Goal: Information Seeking & Learning: Learn about a topic

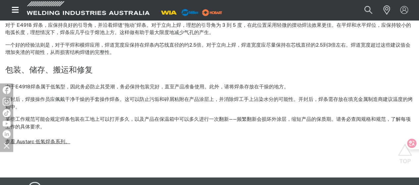
scroll to position [469, 0]
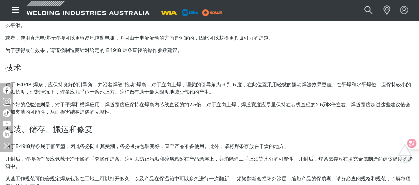
drag, startPoint x: 109, startPoint y: 112, endPoint x: 116, endPoint y: 112, distance: 7.6
click at [111, 112] on p "一个好的经验法则是，对于平焊和横焊应用，焊道宽度应保持在焊条内芯线直径的约2.5倍。对于立向上焊，焊道宽度应尽量保持在芯线直径的2.5到3倍左右。焊道宽度超过…" at bounding box center [209, 108] width 409 height 15
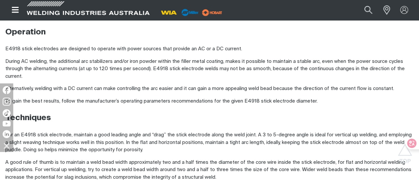
scroll to position [569, 0]
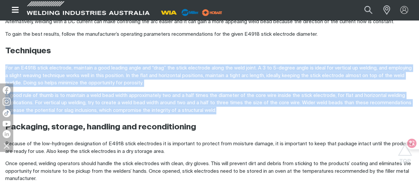
drag, startPoint x: 6, startPoint y: 66, endPoint x: 226, endPoint y: 109, distance: 224.5
click at [226, 109] on div "Stick electrodes provide the chemical properties necessary for such application…" at bounding box center [209, 2] width 409 height 430
copy div "For an E4918 stick electrode, maintain a good leading angle and “drag” the stic…"
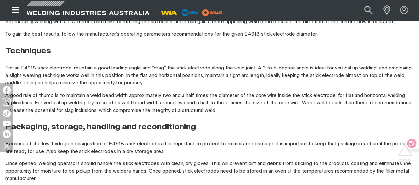
click at [259, 118] on div "Stick electrodes provide the chemical properties necessary for such application…" at bounding box center [209, 2] width 409 height 430
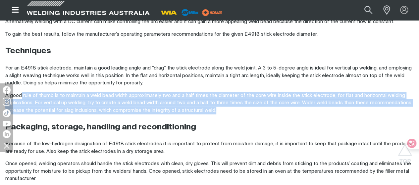
drag, startPoint x: 227, startPoint y: 111, endPoint x: 22, endPoint y: 95, distance: 205.8
click at [22, 95] on p "A good rule of thumb is to maintain a weld bead width approximately two and a h…" at bounding box center [209, 103] width 409 height 23
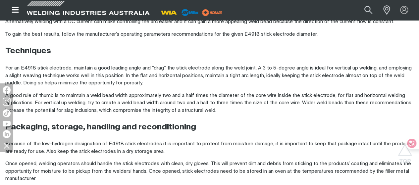
click at [245, 119] on div "Stick electrodes provide the chemical properties necessary for such application…" at bounding box center [209, 2] width 409 height 430
drag, startPoint x: 223, startPoint y: 106, endPoint x: 226, endPoint y: 108, distance: 3.8
click at [223, 106] on p "A good rule of thumb is to maintain a weld bead width approximately two and a h…" at bounding box center [209, 103] width 409 height 23
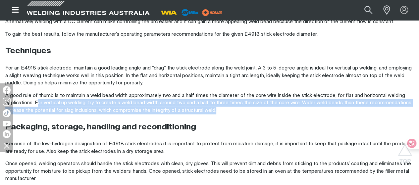
drag, startPoint x: 226, startPoint y: 112, endPoint x: 76, endPoint y: 105, distance: 150.3
click at [41, 105] on p "A good rule of thumb is to maintain a weld bead width approximately two and a h…" at bounding box center [209, 103] width 409 height 23
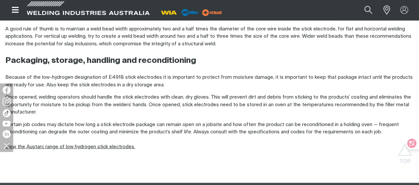
drag, startPoint x: 209, startPoint y: 98, endPoint x: 216, endPoint y: 92, distance: 9.2
click at [209, 98] on p "Once opened, welding operators should handle the stick electrodes with clean, d…" at bounding box center [209, 105] width 409 height 23
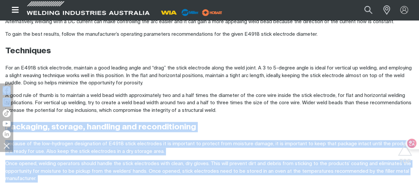
drag, startPoint x: 220, startPoint y: 111, endPoint x: 61, endPoint y: 84, distance: 161.7
click at [19, 93] on p "A good rule of thumb is to maintain a weld bead width approximately two and a h…" at bounding box center [209, 103] width 409 height 23
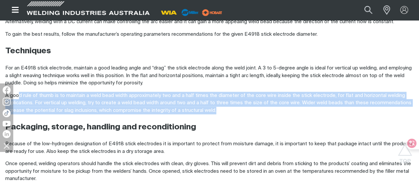
drag, startPoint x: 5, startPoint y: 143, endPoint x: 6, endPoint y: 139, distance: 4.0
click at [5, 143] on img at bounding box center [6, 145] width 11 height 11
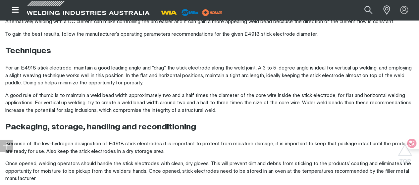
click at [8, 94] on p "A good rule of thumb is to maintain a weld bead width approximately two and a h…" at bounding box center [209, 103] width 409 height 23
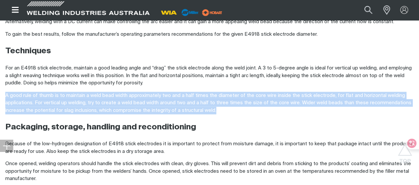
drag, startPoint x: 5, startPoint y: 94, endPoint x: 226, endPoint y: 112, distance: 221.4
click at [226, 112] on p "A good rule of thumb is to maintain a weld bead width approximately two and a h…" at bounding box center [209, 103] width 409 height 23
copy p "A good rule of thumb is to maintain a weld bead width approximately two and a h…"
